Goal: Task Accomplishment & Management: Use online tool/utility

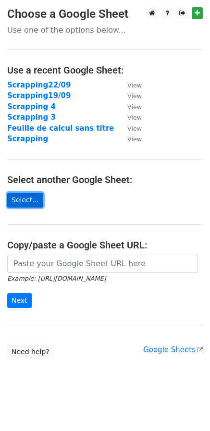
click at [32, 201] on link "Select..." at bounding box center [25, 199] width 36 height 15
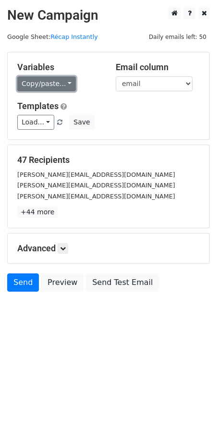
click at [57, 88] on link "Copy/paste..." at bounding box center [46, 83] width 59 height 15
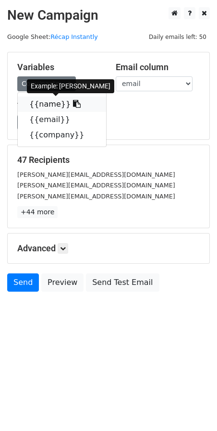
click at [73, 107] on icon at bounding box center [77, 104] width 8 height 8
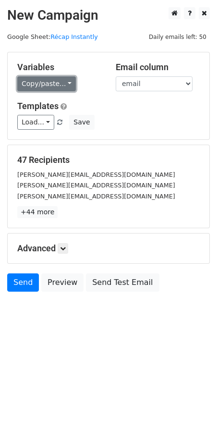
click at [60, 81] on link "Copy/paste..." at bounding box center [46, 83] width 59 height 15
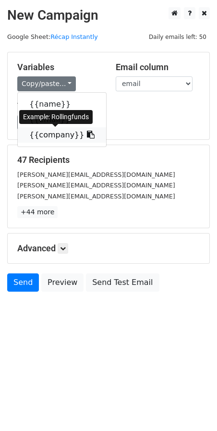
click at [80, 138] on link "{{company}}" at bounding box center [62, 134] width 88 height 15
